Goal: Information Seeking & Learning: Check status

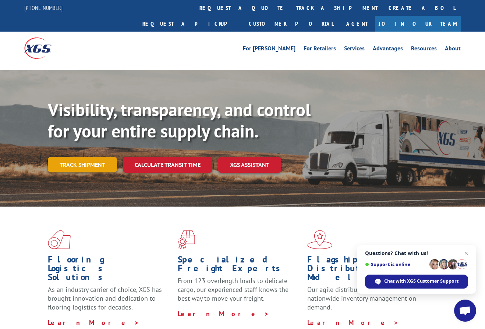
click at [92, 157] on link "Track shipment" at bounding box center [82, 164] width 69 height 15
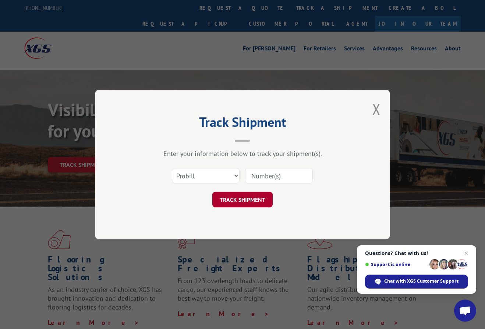
click at [242, 199] on button "TRACK SHIPMENT" at bounding box center [242, 199] width 60 height 15
click at [270, 173] on input at bounding box center [279, 175] width 68 height 15
paste input "17547818"
type input "17547818"
click at [257, 199] on button "TRACK SHIPMENT" at bounding box center [242, 199] width 60 height 15
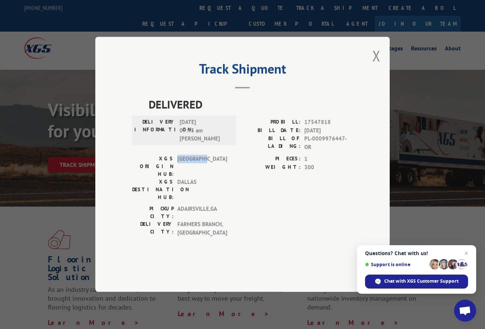
drag, startPoint x: 176, startPoint y: 170, endPoint x: 206, endPoint y: 170, distance: 30.9
click at [206, 170] on div "XGS ORIGIN HUB: [GEOGRAPHIC_DATA]" at bounding box center [181, 166] width 99 height 23
click at [193, 182] on span "DALLAS" at bounding box center [202, 189] width 50 height 23
drag, startPoint x: 197, startPoint y: 180, endPoint x: 191, endPoint y: 171, distance: 11.2
click at [174, 171] on div "XGS ORIGIN HUB: TUNNEL HILL XGS DESTINATION HUB: [GEOGRAPHIC_DATA]" at bounding box center [181, 178] width 99 height 46
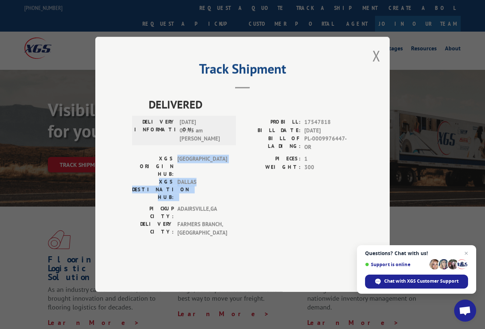
click at [208, 174] on span "[GEOGRAPHIC_DATA]" at bounding box center [202, 166] width 50 height 23
click at [377, 66] on button "Close modal" at bounding box center [376, 56] width 8 height 20
